Goal: Task Accomplishment & Management: Manage account settings

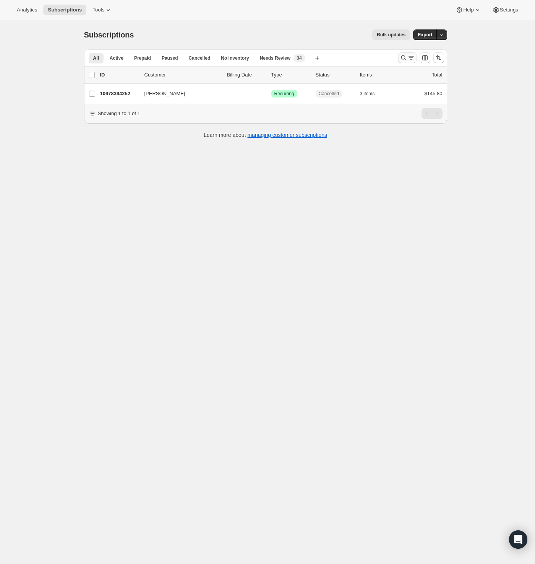
click at [407, 57] on icon "Search and filter results" at bounding box center [404, 58] width 8 height 8
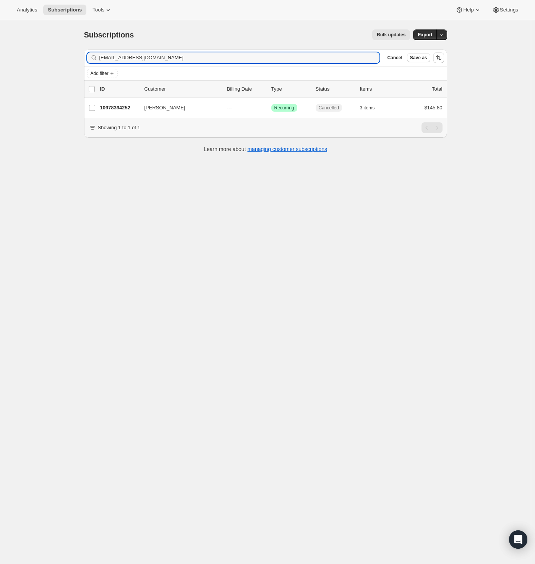
drag, startPoint x: 171, startPoint y: 58, endPoint x: -21, endPoint y: 57, distance: 191.8
click at [0, 57] on html "Analytics Subscriptions Tools Help Settings Skip to content Subscriptions. This…" at bounding box center [267, 282] width 535 height 564
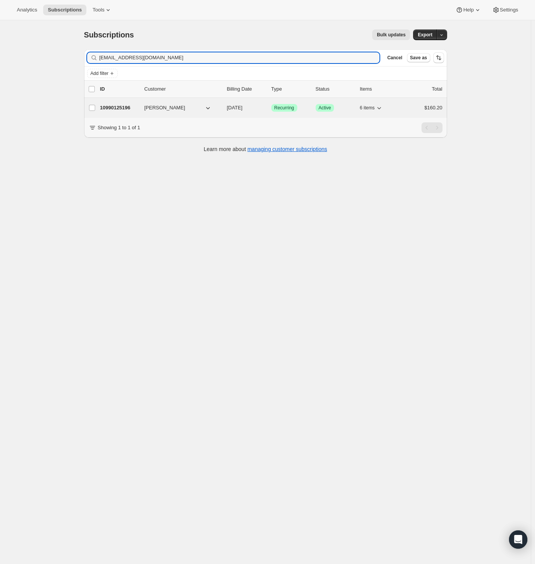
type input "heatherm810@verizon.net"
click at [120, 109] on p "10990125196" at bounding box center [119, 108] width 38 height 8
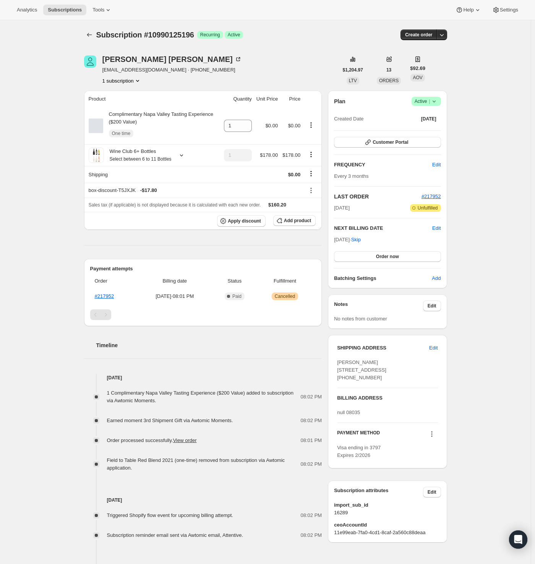
click at [438, 101] on icon at bounding box center [434, 101] width 8 height 8
click at [431, 133] on button "Cancel subscription" at bounding box center [425, 129] width 48 height 12
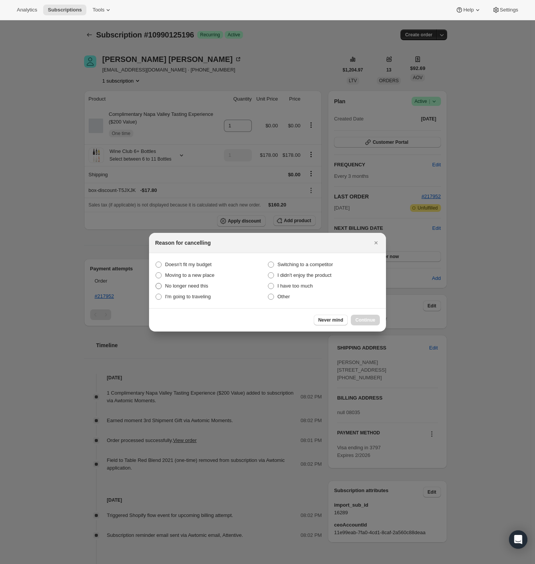
drag, startPoint x: 198, startPoint y: 287, endPoint x: 246, endPoint y: 300, distance: 50.2
click at [198, 287] on span "No longer need this" at bounding box center [186, 286] width 43 height 6
click at [156, 283] on this "No longer need this" at bounding box center [156, 283] width 0 height 0
radio this "true"
click at [357, 320] on span "Continue" at bounding box center [365, 320] width 20 height 6
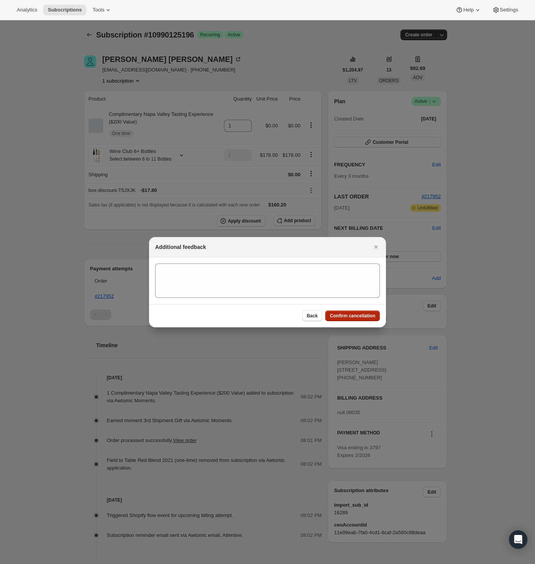
click at [349, 318] on span "Confirm cancellation" at bounding box center [352, 316] width 45 height 6
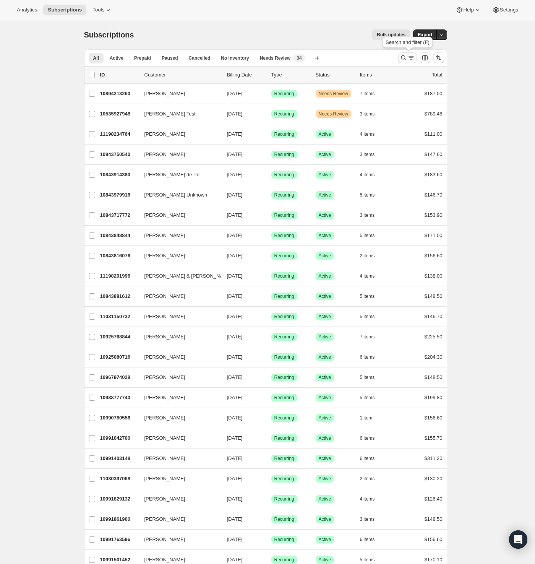
click at [410, 56] on icon "Search and filter results" at bounding box center [411, 58] width 8 height 8
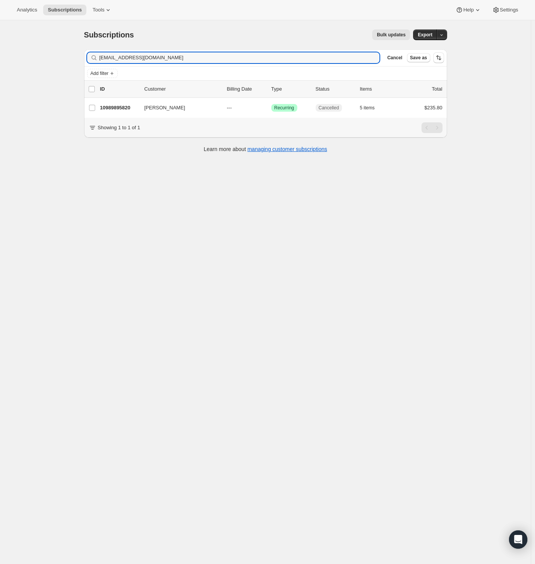
type input "[EMAIL_ADDRESS][DOMAIN_NAME]"
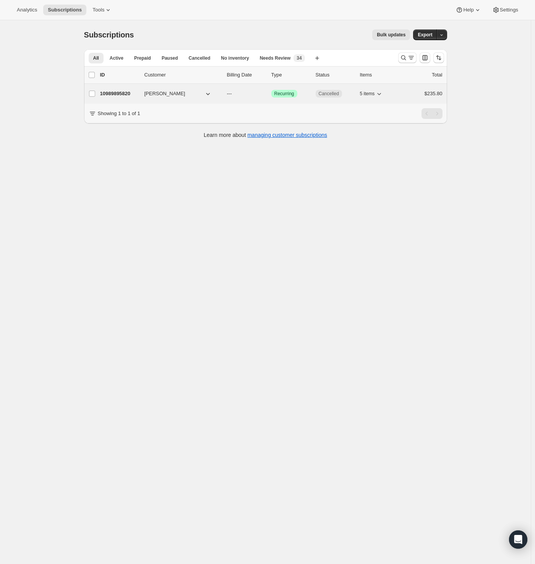
click at [118, 95] on p "10989895820" at bounding box center [119, 94] width 38 height 8
